Goal: Check status: Check status

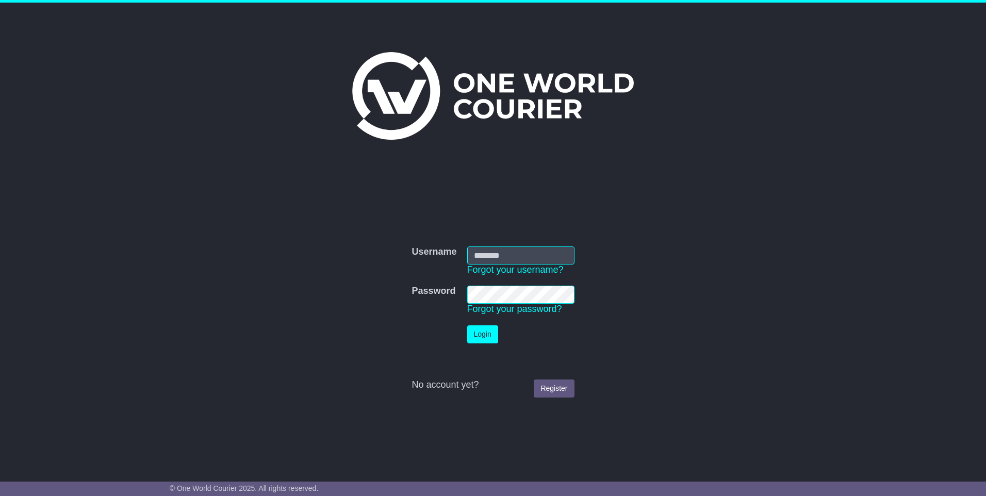
type input "**********"
click at [475, 328] on button "Login" at bounding box center [482, 334] width 31 height 18
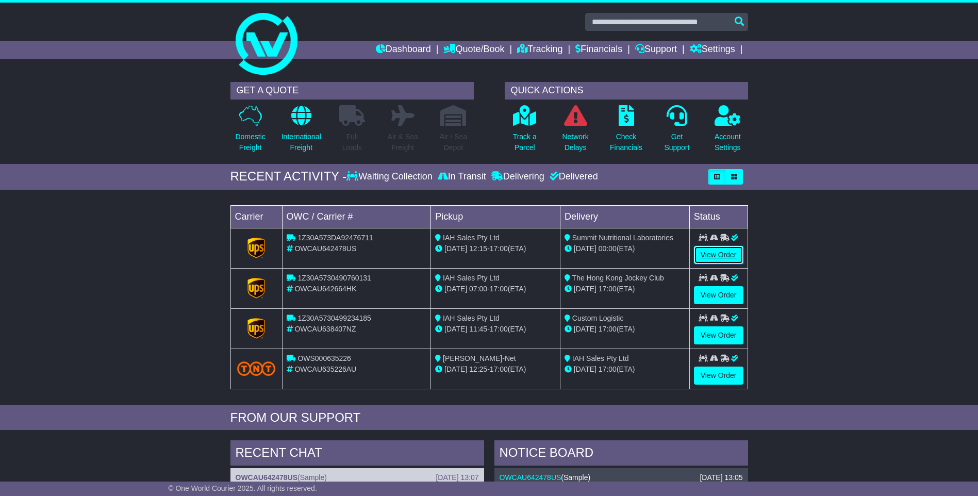
click at [715, 256] on link "View Order" at bounding box center [719, 255] width 50 height 18
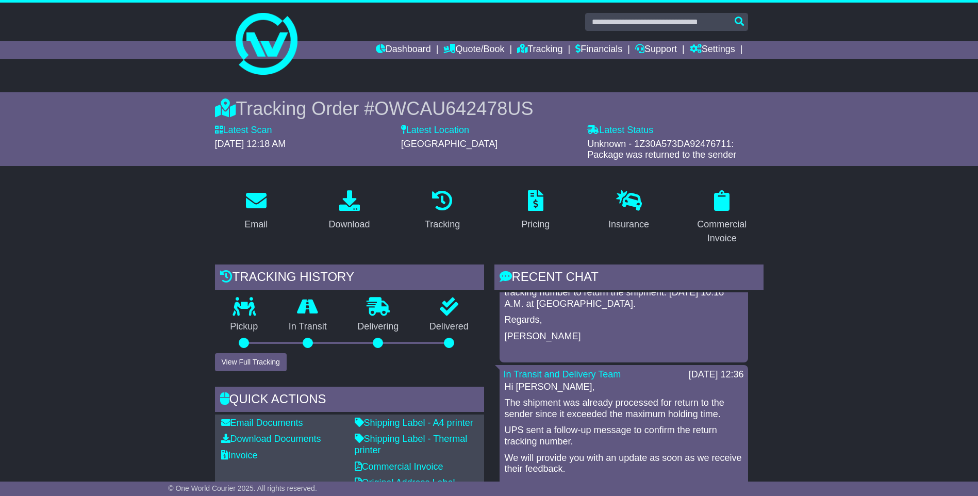
scroll to position [361, 0]
